Goal: Find specific page/section: Find specific page/section

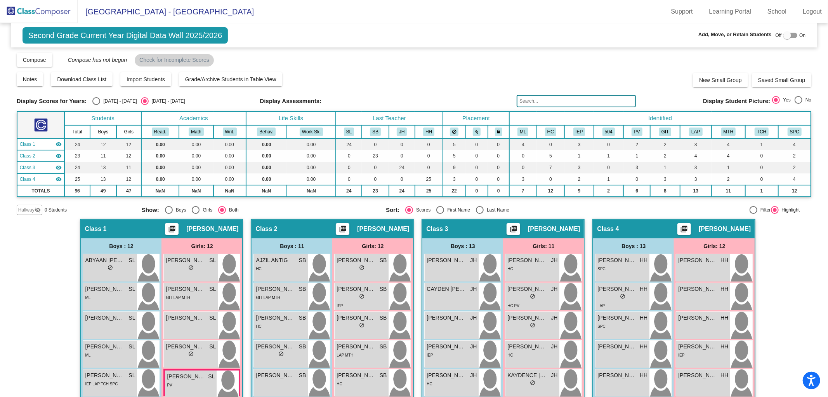
scroll to position [241, 0]
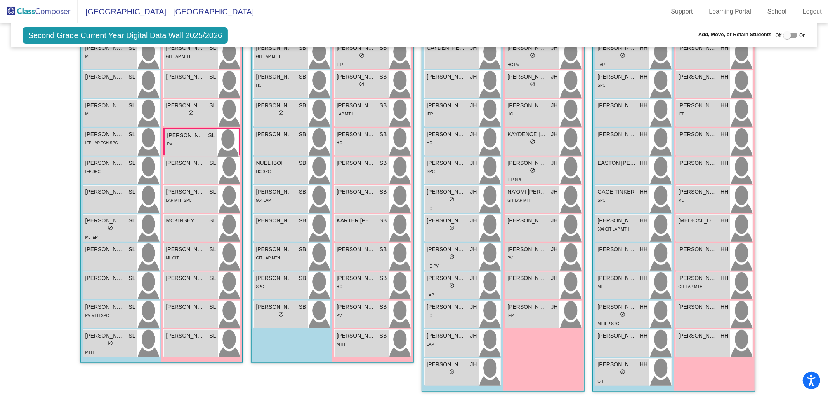
click at [41, 8] on img at bounding box center [39, 11] width 78 height 23
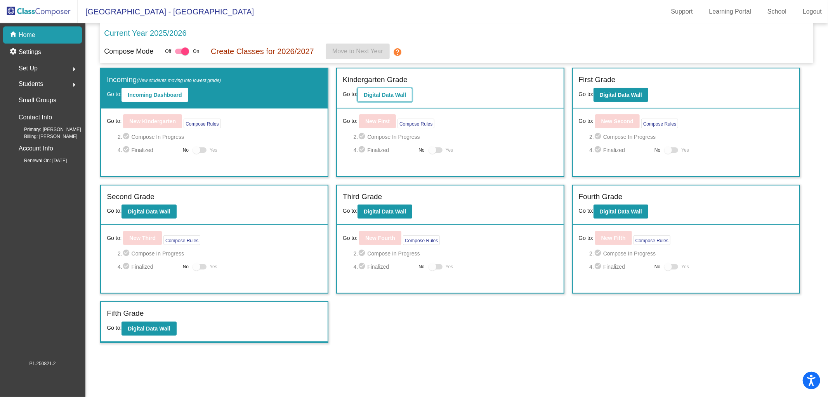
click at [381, 98] on button "Digital Data Wall" at bounding box center [385, 95] width 55 height 14
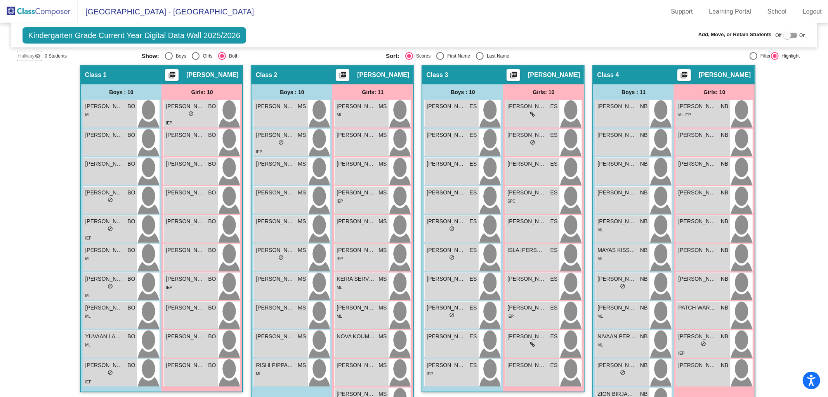
scroll to position [150, 0]
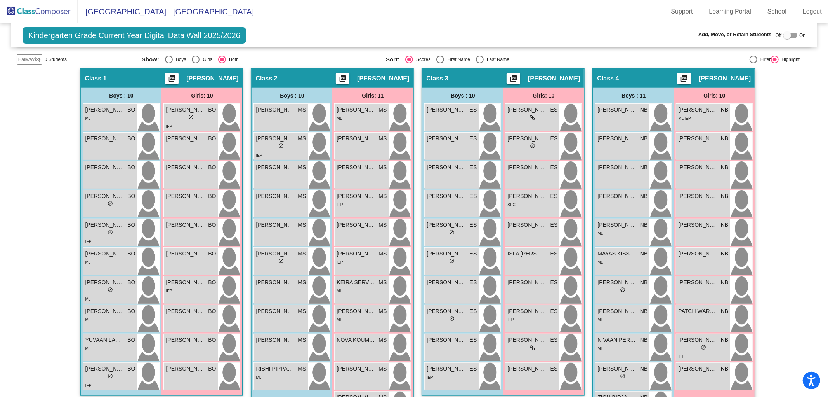
click at [33, 11] on img at bounding box center [39, 11] width 78 height 23
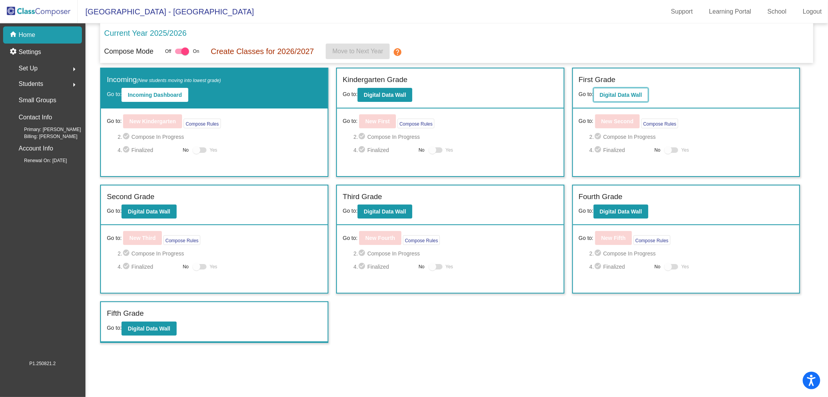
click at [634, 92] on b "Digital Data Wall" at bounding box center [621, 95] width 42 height 6
